Goal: Information Seeking & Learning: Check status

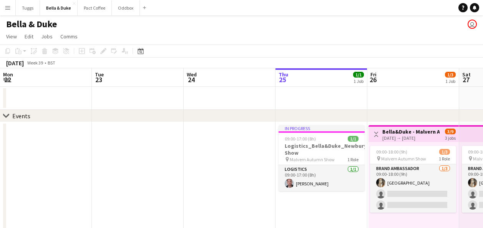
scroll to position [0, 247]
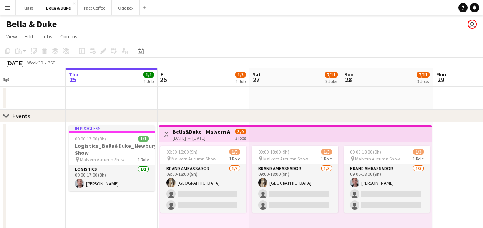
drag, startPoint x: 325, startPoint y: 86, endPoint x: 303, endPoint y: 93, distance: 22.8
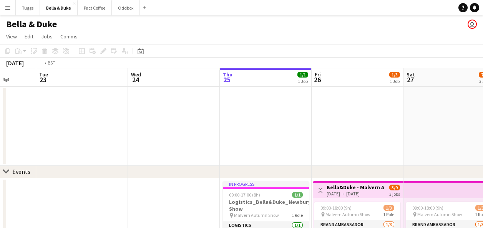
drag, startPoint x: 216, startPoint y: 97, endPoint x: 311, endPoint y: 91, distance: 95.1
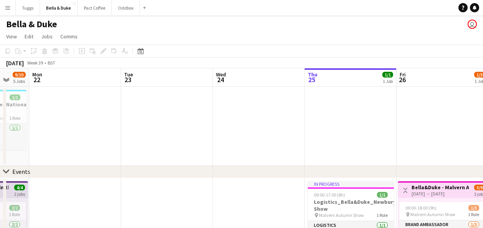
drag, startPoint x: 190, startPoint y: 114, endPoint x: 355, endPoint y: 118, distance: 164.4
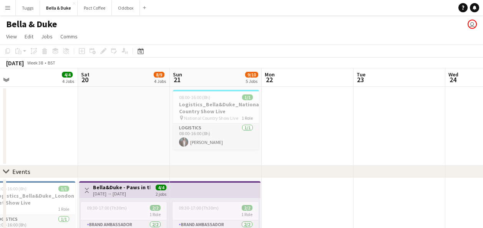
drag, startPoint x: 364, startPoint y: 134, endPoint x: 402, endPoint y: 135, distance: 37.7
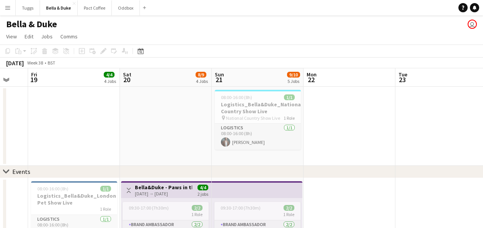
drag, startPoint x: 376, startPoint y: 139, endPoint x: 428, endPoint y: 141, distance: 51.5
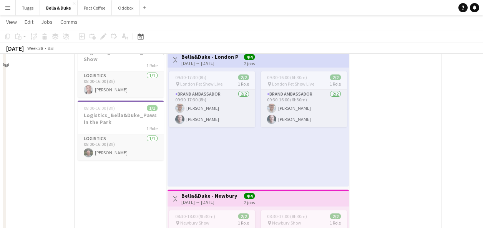
scroll to position [230, 0]
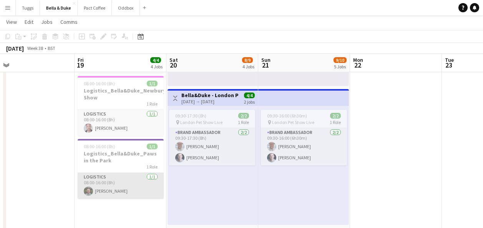
click at [147, 190] on app-card-role "Logistics [DATE] 08:00-16:00 (8h) [PERSON_NAME]" at bounding box center [121, 186] width 86 height 26
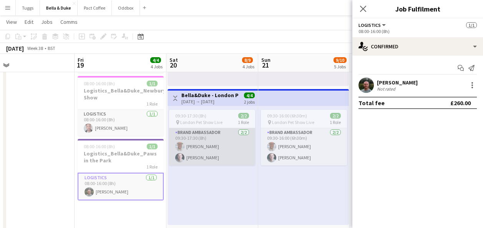
click at [230, 158] on app-card-role "Brand Ambassador [DATE] 09:30-17:30 (8h) [PERSON_NAME] [PERSON_NAME]" at bounding box center [212, 146] width 86 height 37
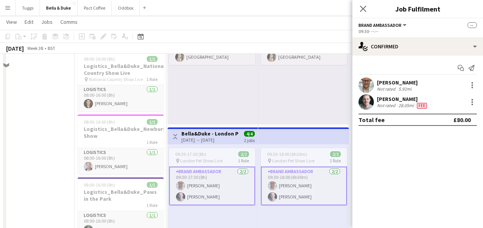
scroll to position [77, 0]
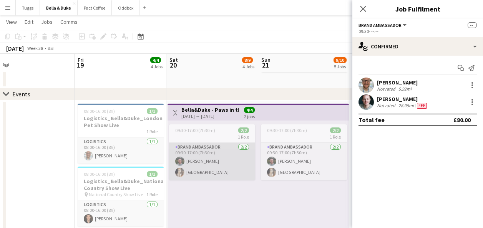
click at [225, 167] on app-card-role "Brand Ambassador [DATE] 09:30-17:00 (7h30m) [PERSON_NAME] Mat Castle" at bounding box center [212, 161] width 86 height 37
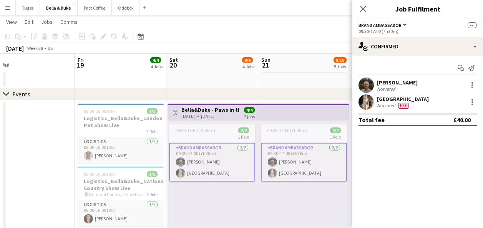
click at [256, 204] on div "09:30-17:00 (7h30m) 2/2 1 Role Brand Ambassador [DATE] 09:30-17:00 (7h30m) [PER…" at bounding box center [212, 180] width 90 height 119
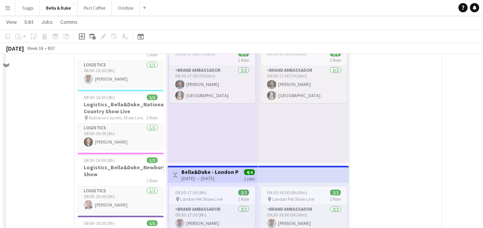
scroll to position [115, 0]
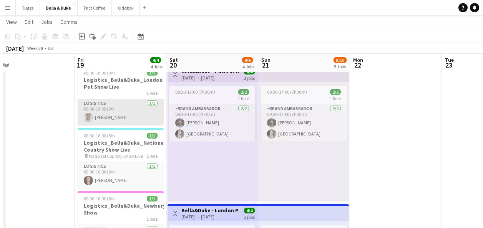
click at [122, 109] on app-card-role "Logistics [DATE] 08:00-16:00 (8h) [PERSON_NAME]" at bounding box center [121, 112] width 86 height 26
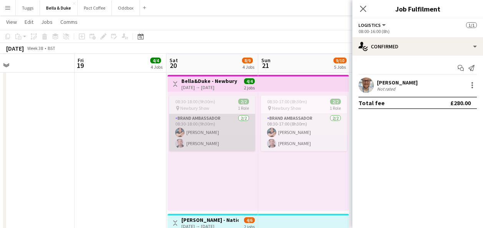
scroll to position [384, 0]
click at [234, 129] on app-card-role "Brand Ambassador [DATE] 08:30-18:00 (9h30m) [PERSON_NAME] [PERSON_NAME]" at bounding box center [212, 132] width 86 height 37
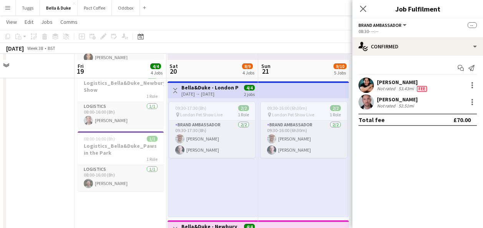
scroll to position [230, 0]
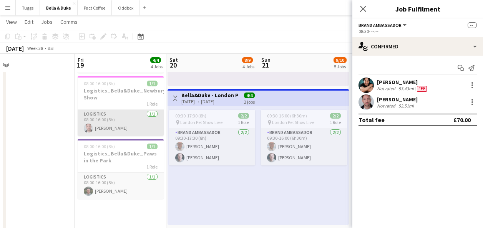
click at [145, 120] on app-card-role "Logistics [DATE] 08:00-16:00 (8h) [PERSON_NAME]" at bounding box center [121, 123] width 86 height 26
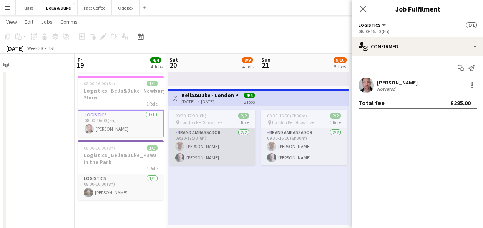
click at [235, 157] on app-card-role "Brand Ambassador [DATE] 09:30-17:30 (8h) [PERSON_NAME] [PERSON_NAME]" at bounding box center [212, 146] width 86 height 37
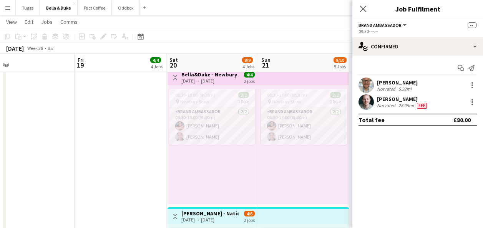
scroll to position [384, 0]
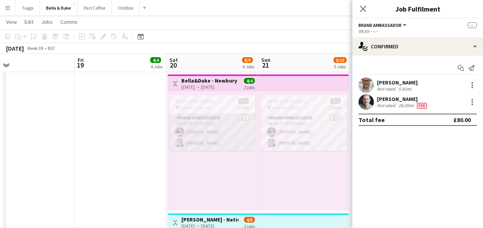
click at [232, 142] on app-card-role "Brand Ambassador [DATE] 08:30-18:00 (9h30m) [PERSON_NAME] [PERSON_NAME]" at bounding box center [212, 132] width 86 height 37
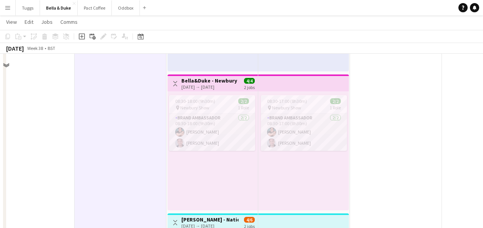
scroll to position [346, 0]
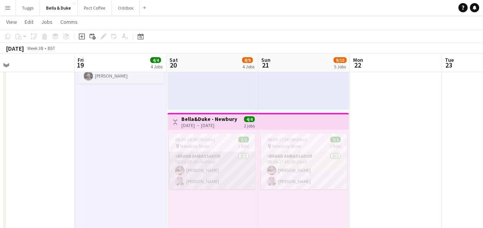
click at [193, 165] on app-card-role "Brand Ambassador [DATE] 08:30-18:00 (9h30m) [PERSON_NAME] [PERSON_NAME]" at bounding box center [212, 170] width 86 height 37
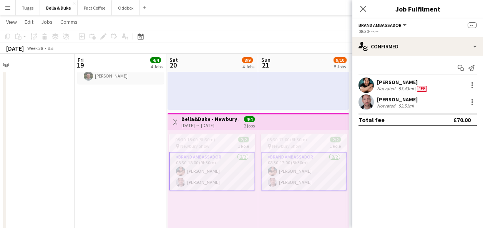
click at [142, 176] on app-date-cell "08:00-16:00 (8h) 1/1 Logistics_Bella&Duke_London Pet Show Live 1 Role Logistics…" at bounding box center [121, 111] width 92 height 559
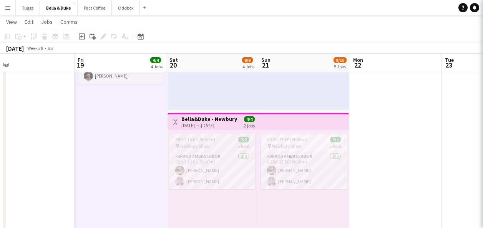
click at [205, 146] on span "Newbury Show" at bounding box center [194, 146] width 29 height 6
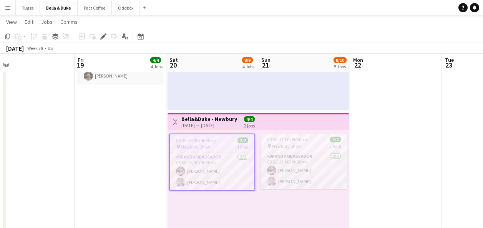
click at [133, 173] on app-date-cell "08:00-16:00 (8h) 1/1 Logistics_Bella&Duke_London Pet Show Live 1 Role Logistics…" at bounding box center [121, 111] width 92 height 559
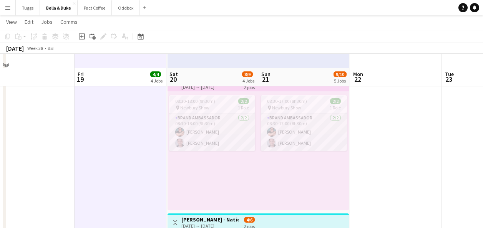
scroll to position [499, 0]
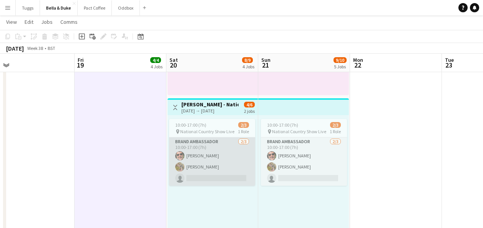
click at [191, 147] on app-card-role "Brand Ambassador [DATE] 10:00-17:00 (7h) [PERSON_NAME] [PERSON_NAME] single-neu…" at bounding box center [212, 162] width 86 height 48
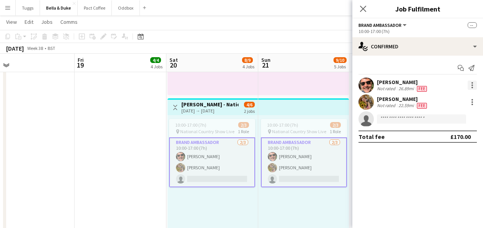
click at [471, 84] on div at bounding box center [471, 85] width 9 height 9
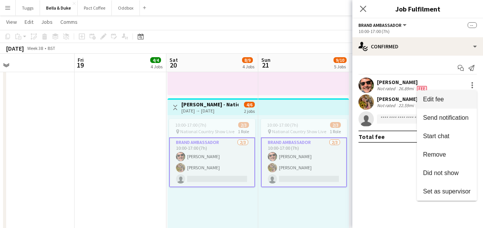
click at [436, 102] on span "Edit fee" at bounding box center [433, 99] width 21 height 7
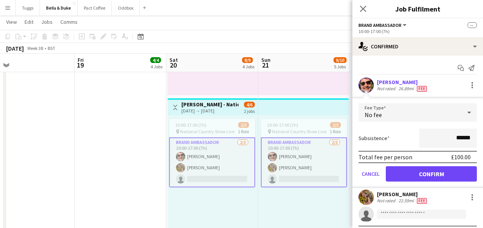
scroll to position [16, 0]
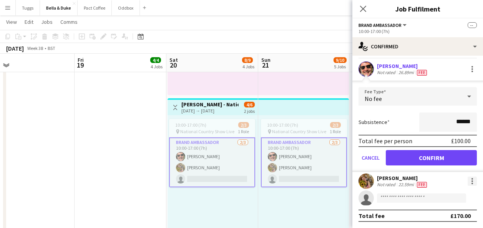
click at [467, 177] on div at bounding box center [471, 181] width 9 height 9
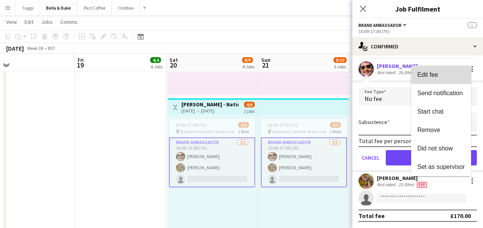
click at [443, 70] on button "Edit fee" at bounding box center [441, 75] width 60 height 18
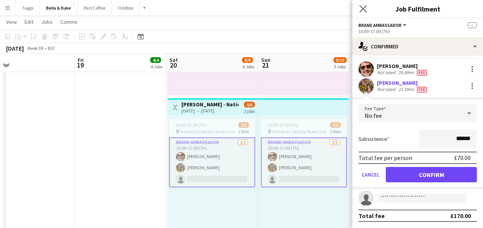
click at [358, 11] on app-icon "Close pop-in" at bounding box center [363, 8] width 11 height 11
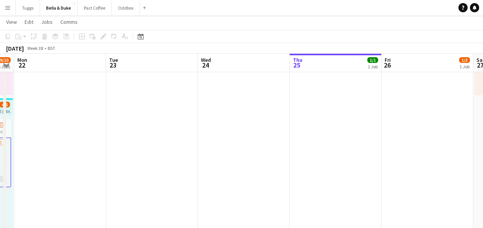
drag, startPoint x: 385, startPoint y: 146, endPoint x: 98, endPoint y: 195, distance: 291.4
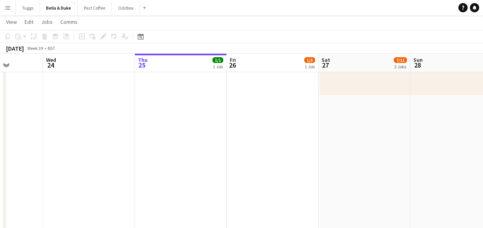
drag, startPoint x: 249, startPoint y: 184, endPoint x: 94, endPoint y: 203, distance: 156.3
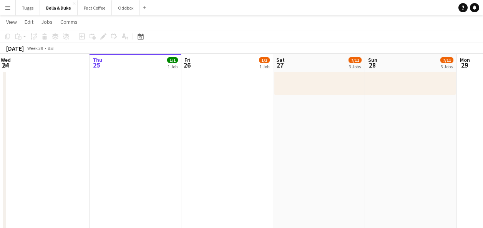
scroll to position [0, 294]
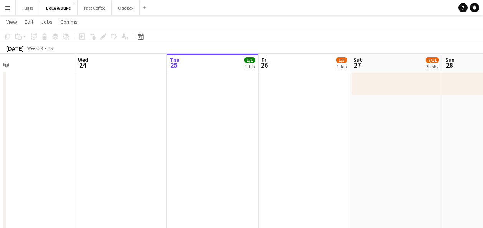
drag, startPoint x: 175, startPoint y: 186, endPoint x: 45, endPoint y: 194, distance: 130.4
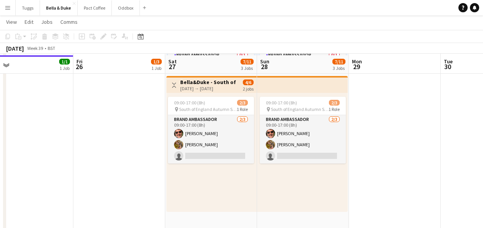
scroll to position [384, 0]
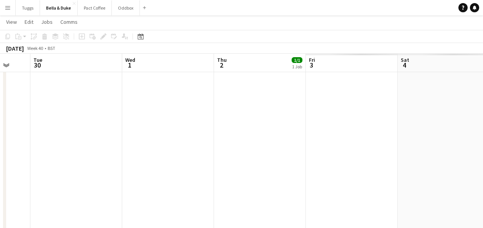
drag, startPoint x: 441, startPoint y: 139, endPoint x: -2, endPoint y: 161, distance: 443.0
click at [0, 161] on html "Menu Boards Boards Boards All jobs Status Workforce Workforce My Workforce Recr…" at bounding box center [241, 37] width 483 height 843
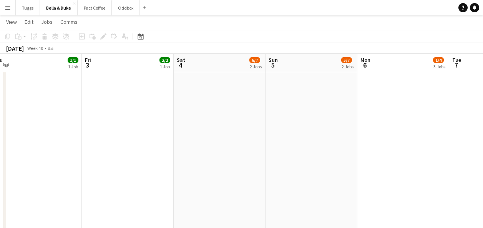
drag, startPoint x: 63, startPoint y: 174, endPoint x: -2, endPoint y: 177, distance: 64.6
click at [0, 177] on html "Menu Boards Boards Boards All jobs Status Workforce Workforce My Workforce Recr…" at bounding box center [241, 130] width 483 height 1029
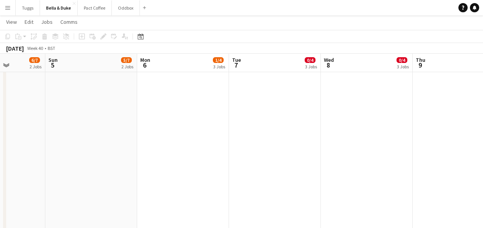
drag, startPoint x: 217, startPoint y: 173, endPoint x: 28, endPoint y: 174, distance: 189.4
click at [30, 174] on app-calendar-viewport "Wed 1 Thu 2 1/1 1 Job Fri 3 2/2 1 Job Sat 4 6/7 2 Jobs Sun 5 5/7 2 Jobs Mon 6 1…" at bounding box center [241, 145] width 483 height 999
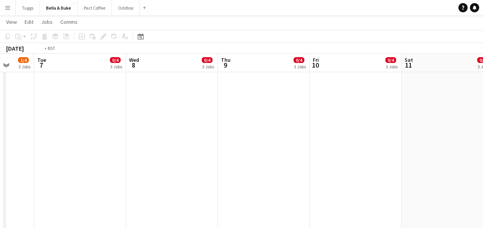
drag, startPoint x: 254, startPoint y: 166, endPoint x: 80, endPoint y: 177, distance: 174.7
click at [80, 177] on app-calendar-viewport "Fri 3 2/2 1 Job Sat 4 6/7 2 Jobs Sun 5 5/7 2 Jobs Mon 6 1/4 3 Jobs Tue 7 0/4 3 …" at bounding box center [241, 145] width 483 height 999
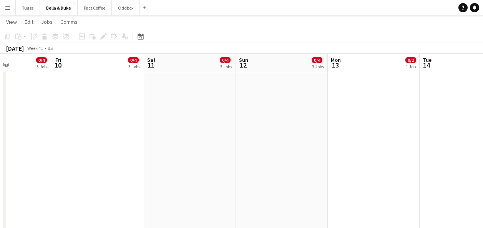
drag, startPoint x: 237, startPoint y: 163, endPoint x: 84, endPoint y: 180, distance: 153.5
click at [84, 180] on app-calendar-viewport "Tue 7 0/4 3 Jobs Wed 8 0/4 3 Jobs Thu 9 0/4 3 Jobs Fri 10 0/4 3 Jobs Sat 11 0/4…" at bounding box center [241, 145] width 483 height 999
drag, startPoint x: 214, startPoint y: 149, endPoint x: 308, endPoint y: 149, distance: 94.1
click at [469, 145] on app-calendar-viewport "Thu 9 0/4 3 Jobs Fri 10 0/4 3 Jobs Sat 11 0/4 3 Jobs Sun 12 0/4 3 Jobs Mon 13 0…" at bounding box center [241, 145] width 483 height 999
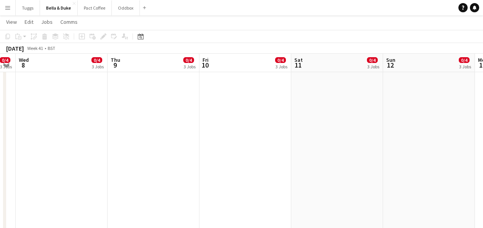
drag, startPoint x: 300, startPoint y: 139, endPoint x: 434, endPoint y: 153, distance: 135.6
click at [368, 144] on app-calendar-viewport "Mon 6 1/4 3 Jobs Tue 7 0/4 3 Jobs Wed 8 0/4 3 Jobs Thu 9 0/4 3 Jobs Fri 10 0/4 …" at bounding box center [241, 145] width 483 height 999
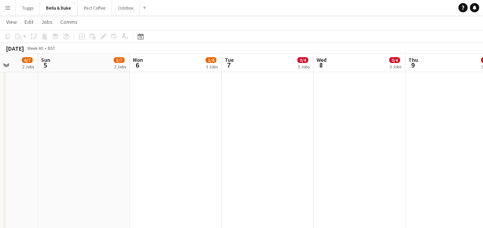
drag, startPoint x: 126, startPoint y: 138, endPoint x: 376, endPoint y: 140, distance: 249.7
click at [359, 140] on app-calendar-viewport "Thu 2 1/1 1 Job Fri 3 2/2 1 Job Sat 4 6/7 2 Jobs Sun 5 5/7 2 Jobs Mon 6 1/4 3 J…" at bounding box center [241, 145] width 483 height 999
drag, startPoint x: 222, startPoint y: 134, endPoint x: 447, endPoint y: 154, distance: 226.4
click at [433, 152] on app-calendar-viewport "Tue 30 Wed 1 Thu 2 1/1 1 Job Fri 3 2/2 1 Job Sat 4 6/7 2 Jobs Sun 5 5/7 2 Jobs …" at bounding box center [241, 145] width 483 height 999
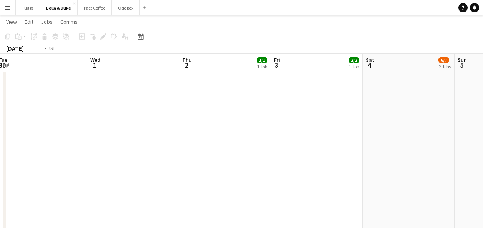
drag, startPoint x: 304, startPoint y: 160, endPoint x: 488, endPoint y: 171, distance: 184.3
click at [482, 170] on html "Menu Boards Boards Boards All jobs Status Workforce Workforce My Workforce Recr…" at bounding box center [241, 130] width 483 height 1029
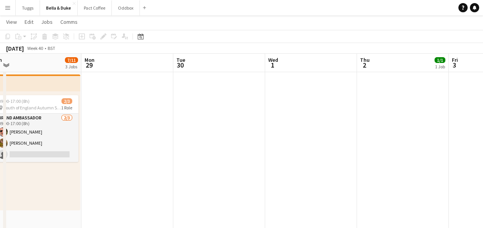
drag, startPoint x: 268, startPoint y: 142, endPoint x: 443, endPoint y: 149, distance: 175.3
click at [433, 148] on app-calendar-viewport "Fri 26 1/3 1 Job Sat 27 7/11 3 Jobs Sun 28 7/11 3 Jobs Mon 29 Tue 30 Wed 1 Thu …" at bounding box center [241, 145] width 483 height 999
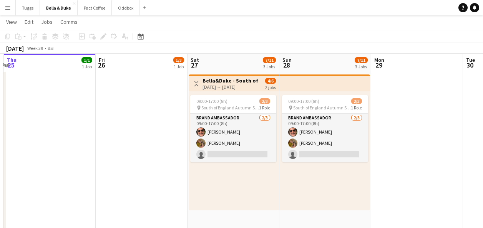
click at [476, 159] on app-calendar-viewport "Tue 23 Wed 24 Thu 25 1/1 1 Job Fri 26 1/3 1 Job Sat 27 7/11 3 Jobs Sun 28 7/11 …" at bounding box center [241, 145] width 483 height 999
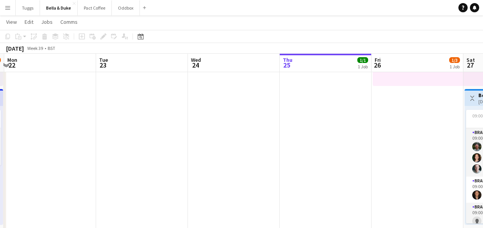
scroll to position [0, 213]
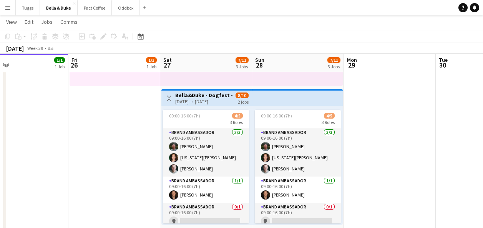
drag, startPoint x: 283, startPoint y: 165, endPoint x: 143, endPoint y: 187, distance: 142.0
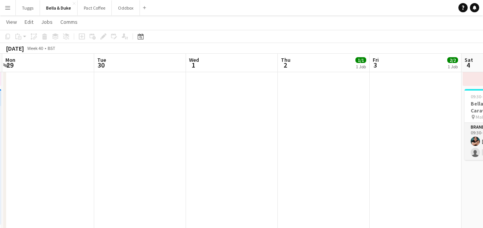
drag, startPoint x: 365, startPoint y: 184, endPoint x: 282, endPoint y: 156, distance: 87.0
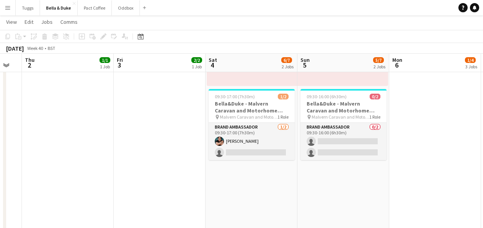
scroll to position [0, 222]
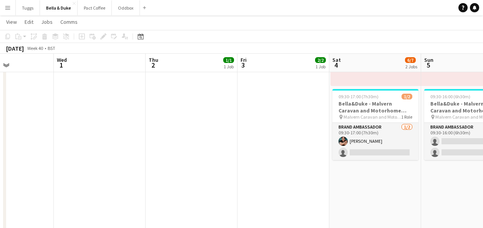
drag, startPoint x: 179, startPoint y: 162, endPoint x: 38, endPoint y: 166, distance: 141.4
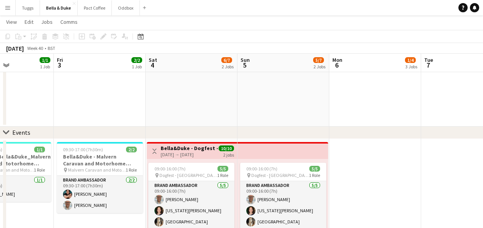
scroll to position [0, 232]
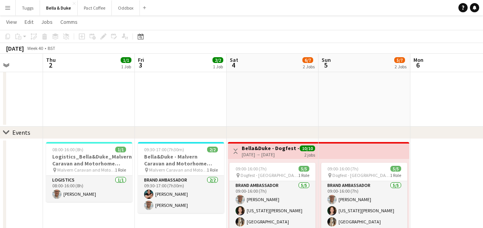
drag, startPoint x: 377, startPoint y: 128, endPoint x: 405, endPoint y: 130, distance: 28.2
drag, startPoint x: 206, startPoint y: 86, endPoint x: 427, endPoint y: 101, distance: 222.1
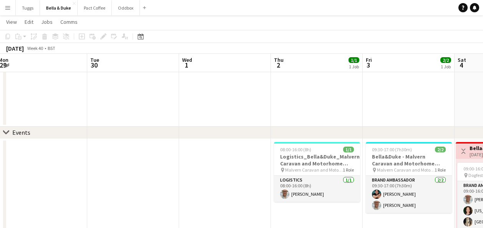
drag, startPoint x: 286, startPoint y: 124, endPoint x: 410, endPoint y: 107, distance: 125.2
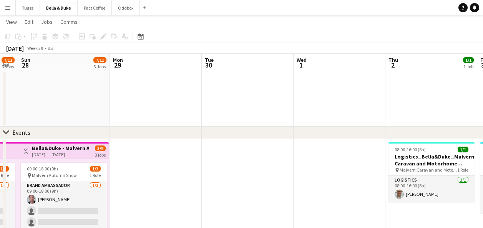
drag, startPoint x: 242, startPoint y: 106, endPoint x: 351, endPoint y: 89, distance: 110.4
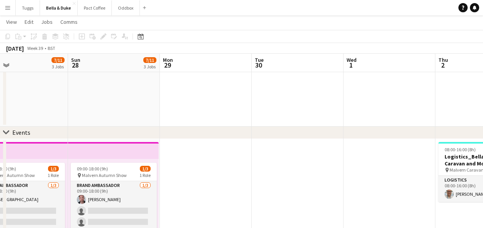
drag, startPoint x: 286, startPoint y: 89, endPoint x: 333, endPoint y: 85, distance: 47.0
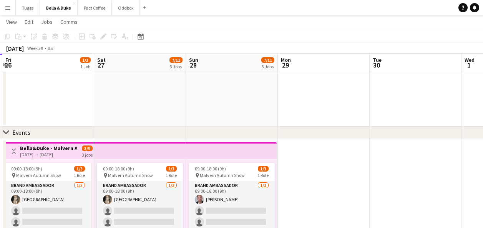
drag, startPoint x: 373, startPoint y: 72, endPoint x: 404, endPoint y: 70, distance: 31.1
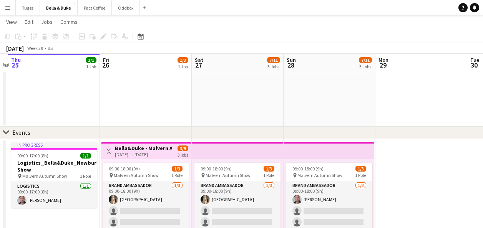
drag, startPoint x: 229, startPoint y: 79, endPoint x: 332, endPoint y: 76, distance: 102.6
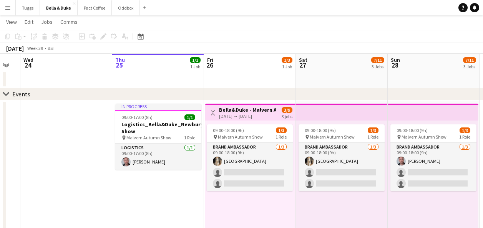
scroll to position [0, 162]
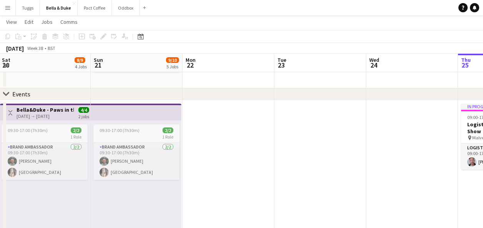
drag, startPoint x: 57, startPoint y: 134, endPoint x: 406, endPoint y: 171, distance: 351.0
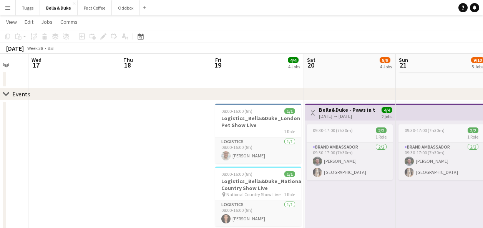
scroll to position [0, 218]
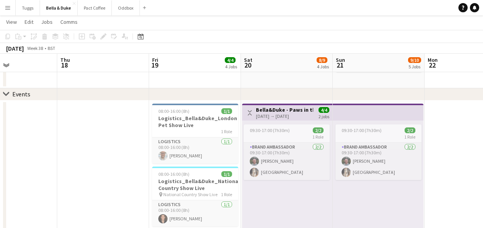
drag, startPoint x: 343, startPoint y: 153, endPoint x: 481, endPoint y: 161, distance: 138.9
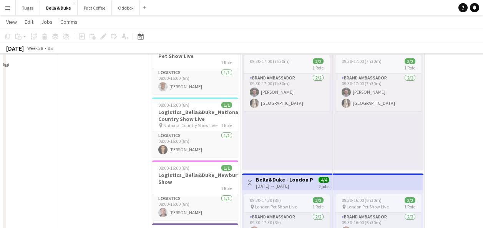
scroll to position [115, 0]
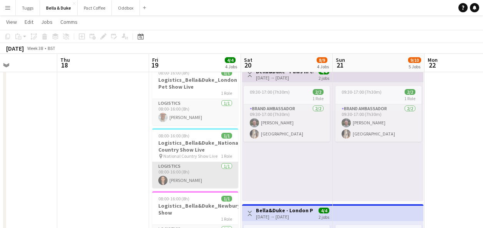
click at [211, 166] on app-card-role "Logistics [DATE] 08:00-16:00 (8h) [PERSON_NAME]" at bounding box center [195, 175] width 86 height 26
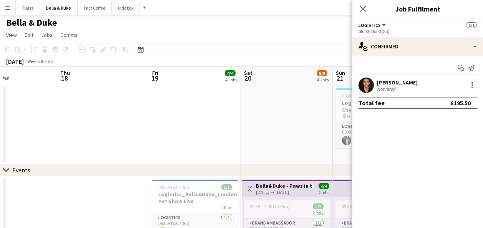
scroll to position [0, 0]
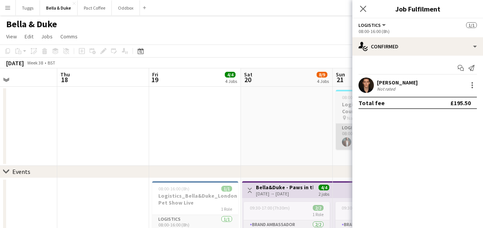
click at [343, 136] on app-card-role "Logistics [DATE] 08:00-16:00 (8h) [PERSON_NAME]" at bounding box center [379, 137] width 86 height 26
click at [361, 8] on icon "Close pop-in" at bounding box center [362, 8] width 7 height 7
